Goal: Task Accomplishment & Management: Manage account settings

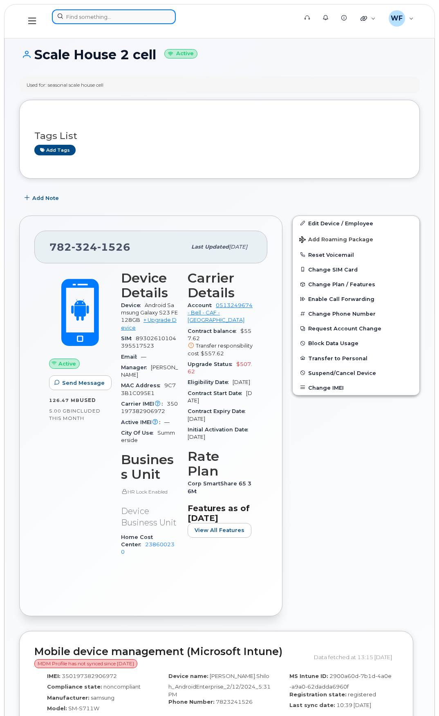
click at [100, 19] on input at bounding box center [114, 16] width 124 height 15
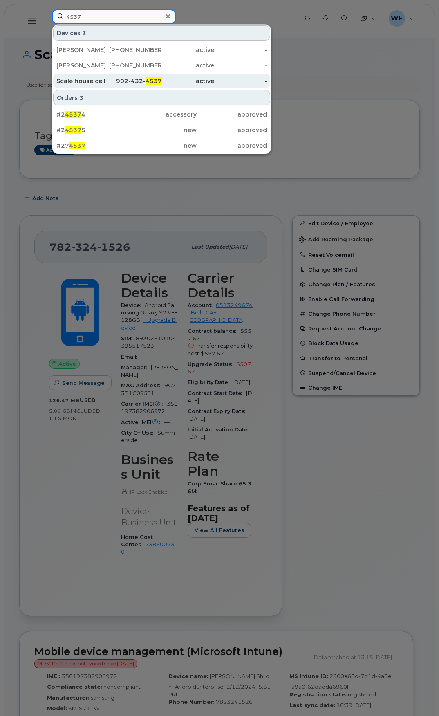
type input "4537"
click at [90, 80] on div "Scale house cell" at bounding box center [82, 81] width 53 height 8
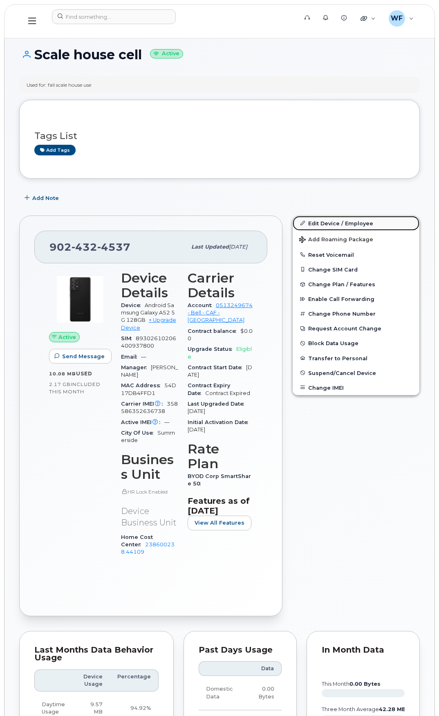
click at [337, 222] on link "Edit Device / Employee" at bounding box center [356, 223] width 127 height 15
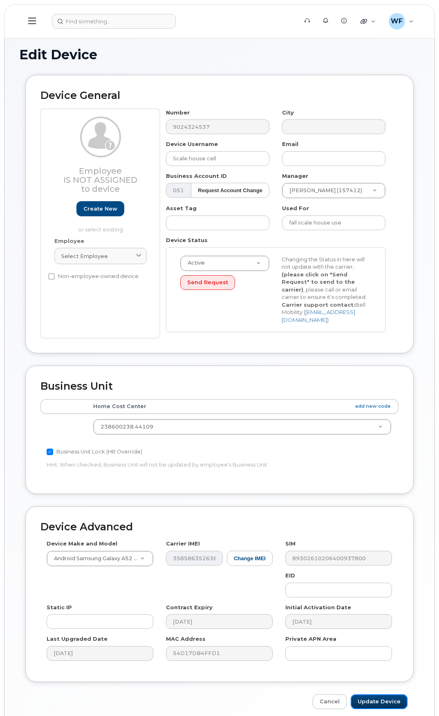
click at [381, 704] on input "Update Device" at bounding box center [379, 701] width 57 height 15
type input "Saving..."
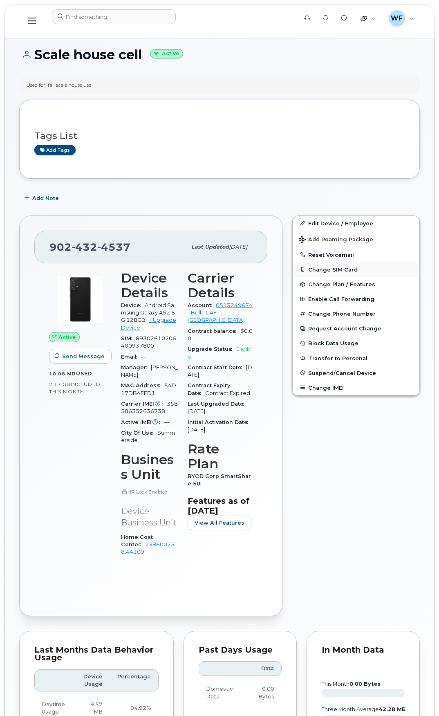
click at [339, 268] on button "Change SIM Card" at bounding box center [356, 269] width 127 height 15
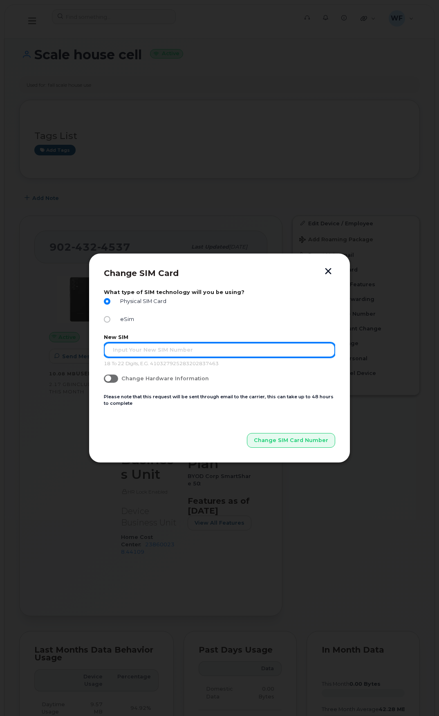
click at [149, 346] on input "text" at bounding box center [219, 350] width 231 height 15
type input "89302610207420547322"
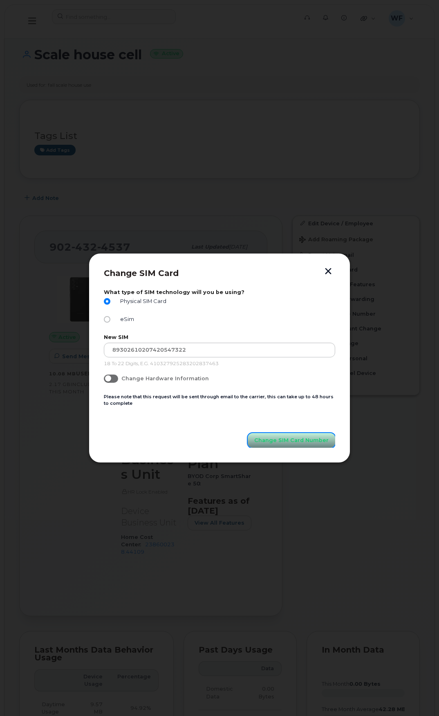
click at [274, 440] on span "Change SIM Card Number" at bounding box center [291, 440] width 74 height 8
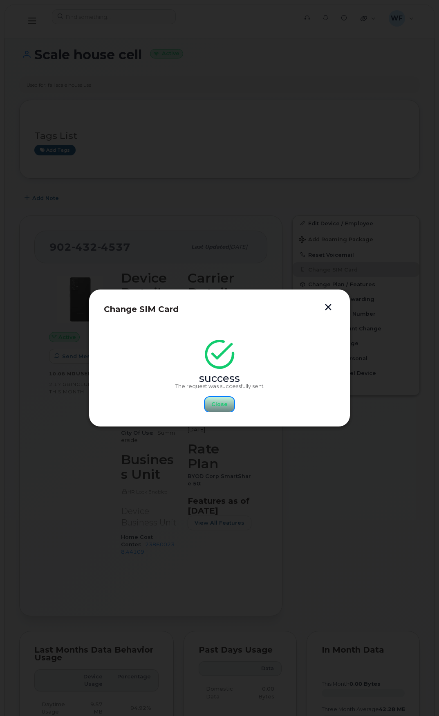
click at [221, 401] on span "Close" at bounding box center [219, 404] width 16 height 8
